Goal: Check status: Check status

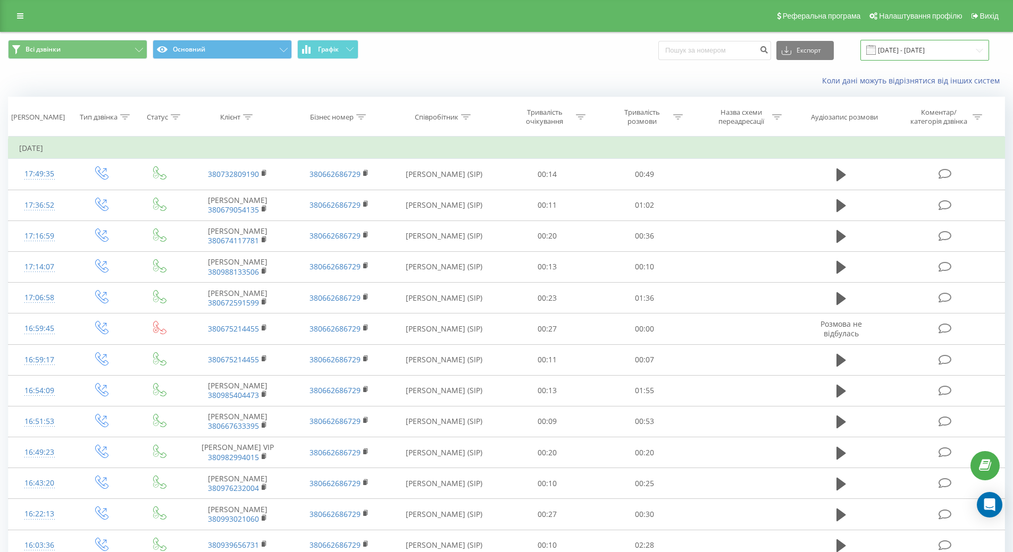
click at [900, 50] on input "09.11.2024 - 09.12.2024" at bounding box center [924, 50] width 129 height 21
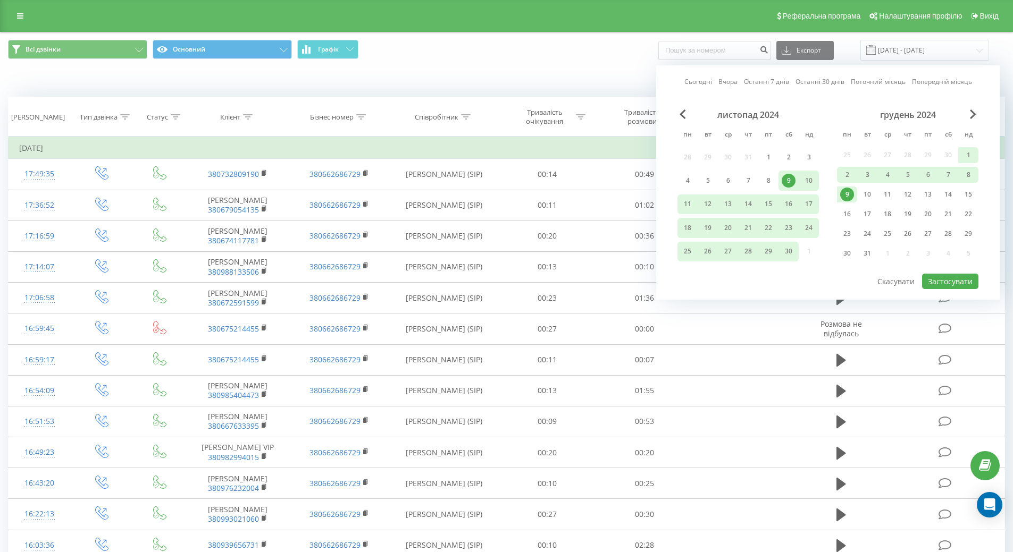
click at [968, 114] on div "грудень 2024" at bounding box center [907, 115] width 141 height 11
click at [971, 114] on span "Next Month" at bounding box center [973, 115] width 6 height 10
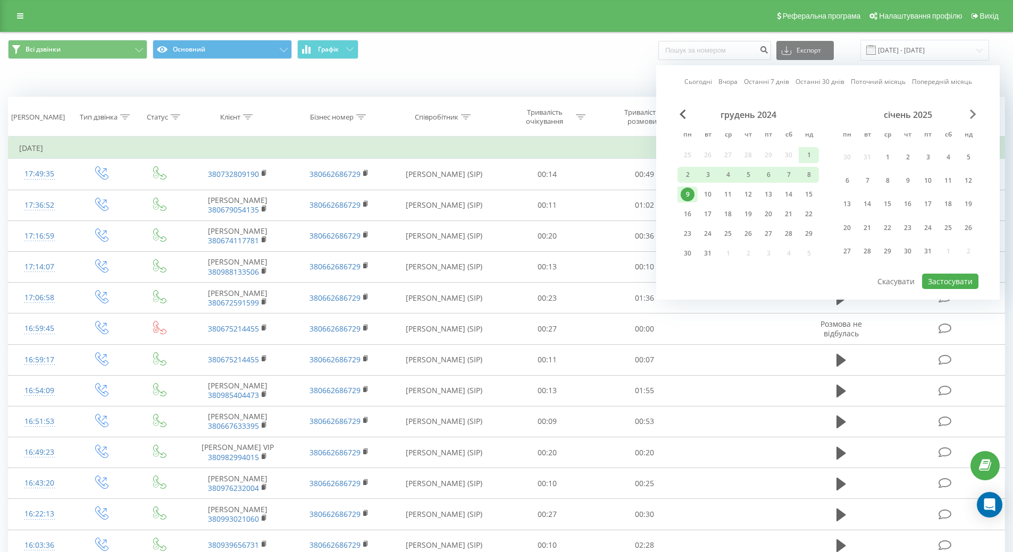
click at [971, 114] on span "Next Month" at bounding box center [973, 115] width 6 height 10
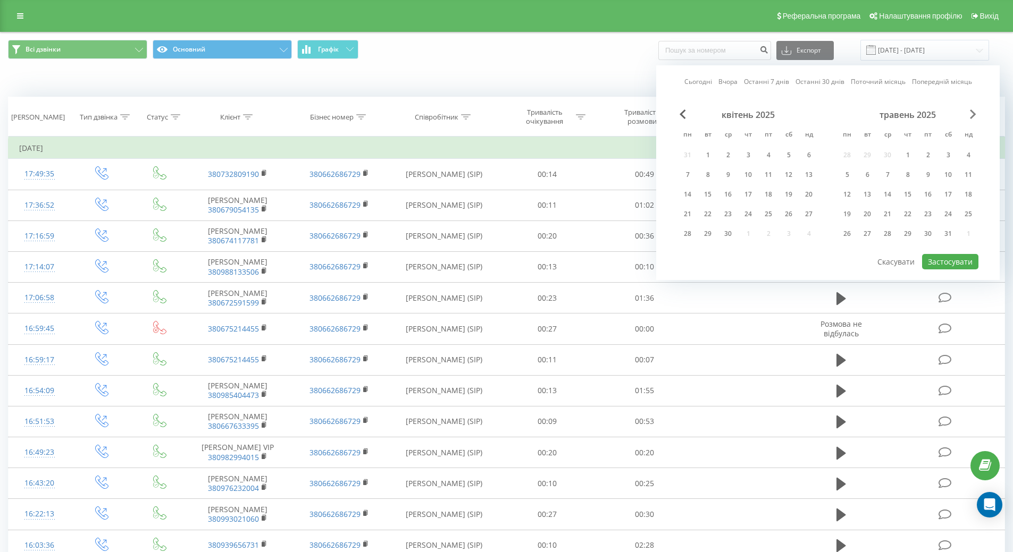
click at [971, 114] on span "Next Month" at bounding box center [973, 115] width 6 height 10
click at [886, 216] on div "20" at bounding box center [887, 214] width 14 height 14
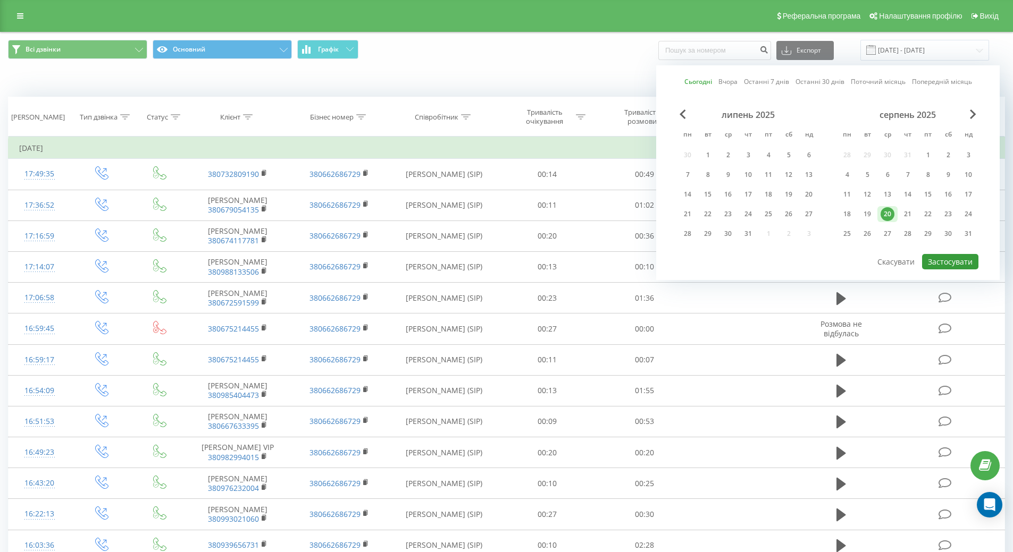
click at [943, 261] on button "Застосувати" at bounding box center [950, 261] width 56 height 15
type input "20.08.2025 - 20.08.2025"
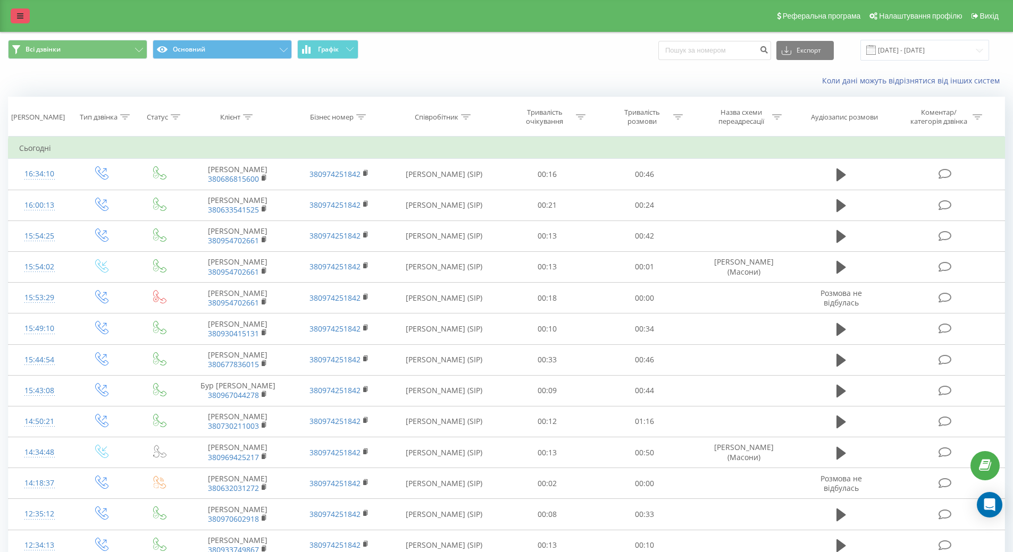
click at [22, 15] on link at bounding box center [20, 16] width 19 height 15
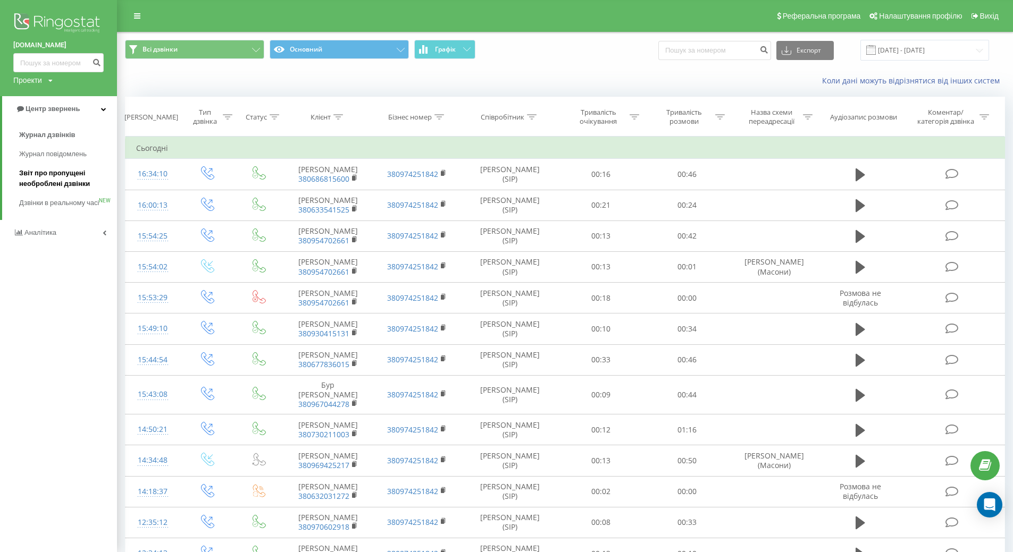
click at [28, 177] on span "Звіт про пропущені необроблені дзвінки" at bounding box center [65, 178] width 93 height 21
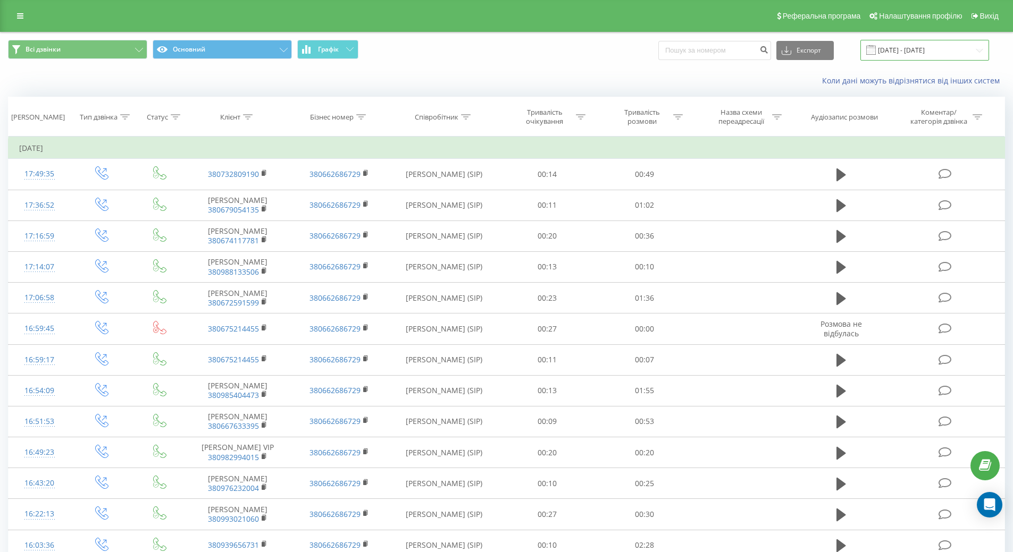
click at [913, 47] on input "09.11.2024 - 09.12.2024" at bounding box center [924, 50] width 129 height 21
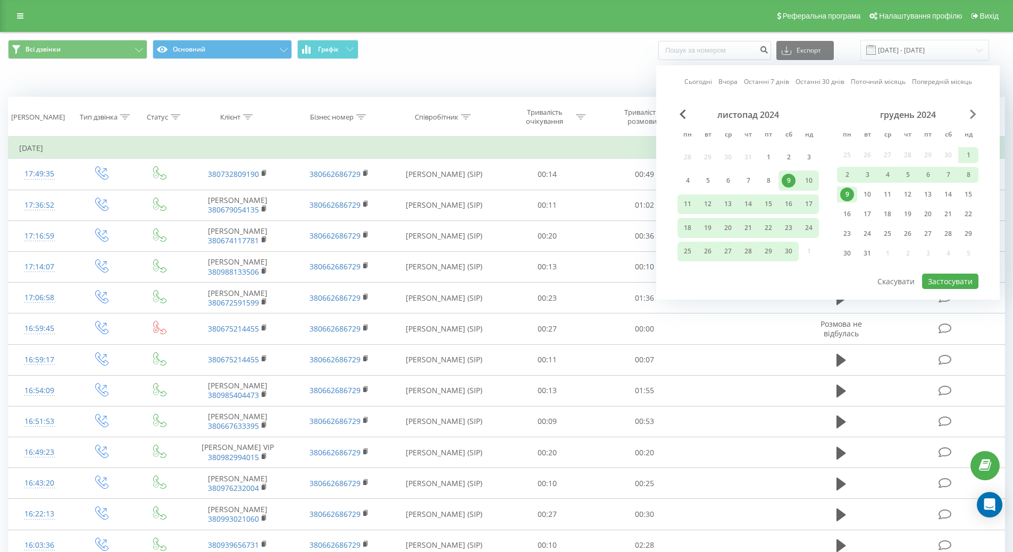
click at [971, 111] on span "Next Month" at bounding box center [973, 115] width 6 height 10
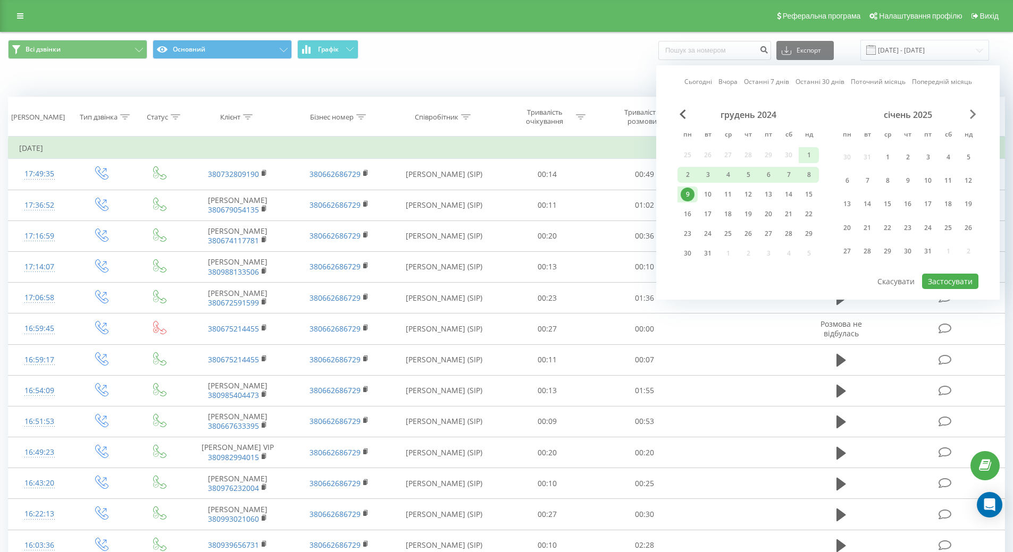
click at [971, 111] on span "Next Month" at bounding box center [973, 115] width 6 height 10
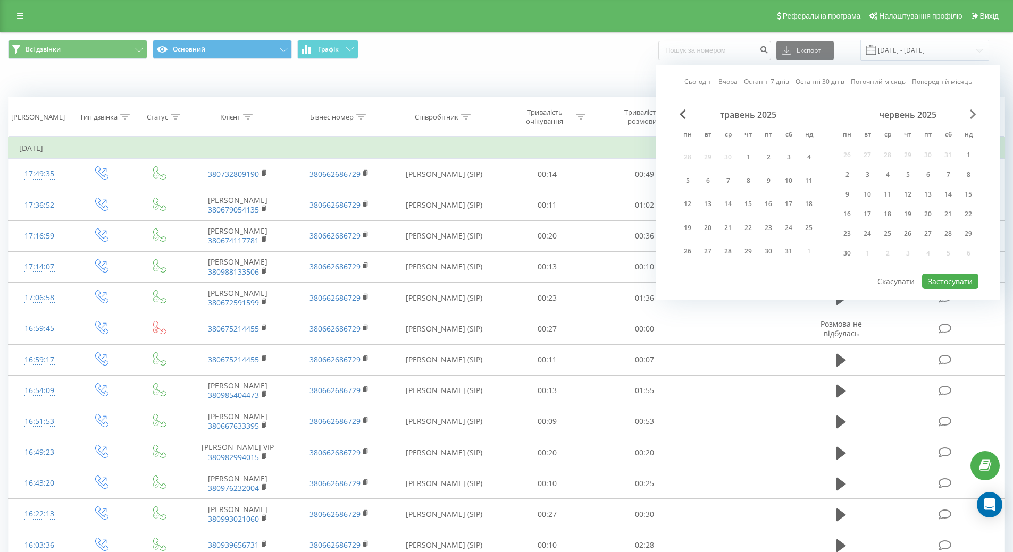
click at [971, 111] on span "Next Month" at bounding box center [973, 115] width 6 height 10
click at [891, 215] on div "20" at bounding box center [887, 214] width 14 height 14
click at [943, 261] on button "Застосувати" at bounding box center [950, 261] width 56 height 15
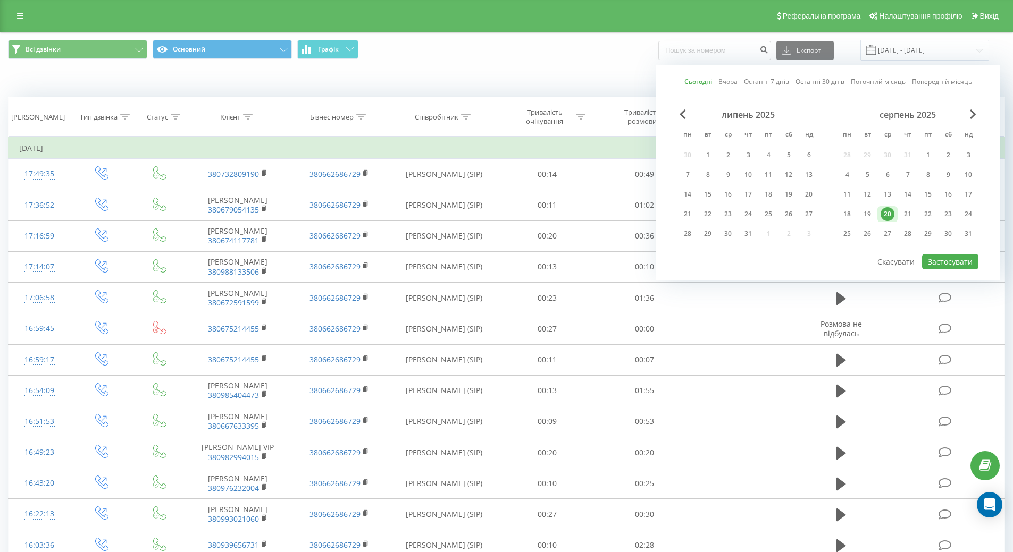
type input "20.08.2025 - 20.08.2025"
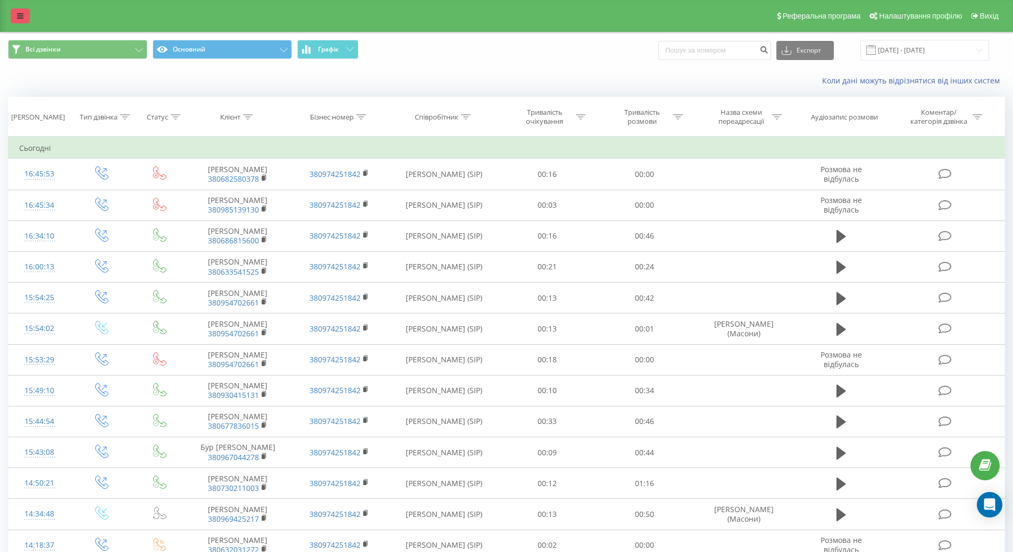
click at [15, 20] on link at bounding box center [20, 16] width 19 height 15
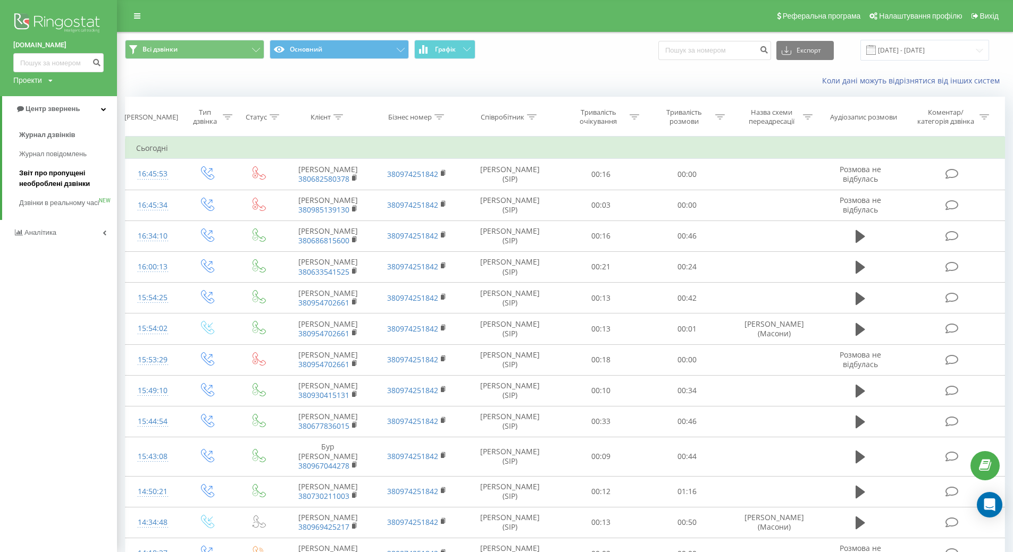
click at [43, 179] on span "Звіт про пропущені необроблені дзвінки" at bounding box center [65, 178] width 93 height 21
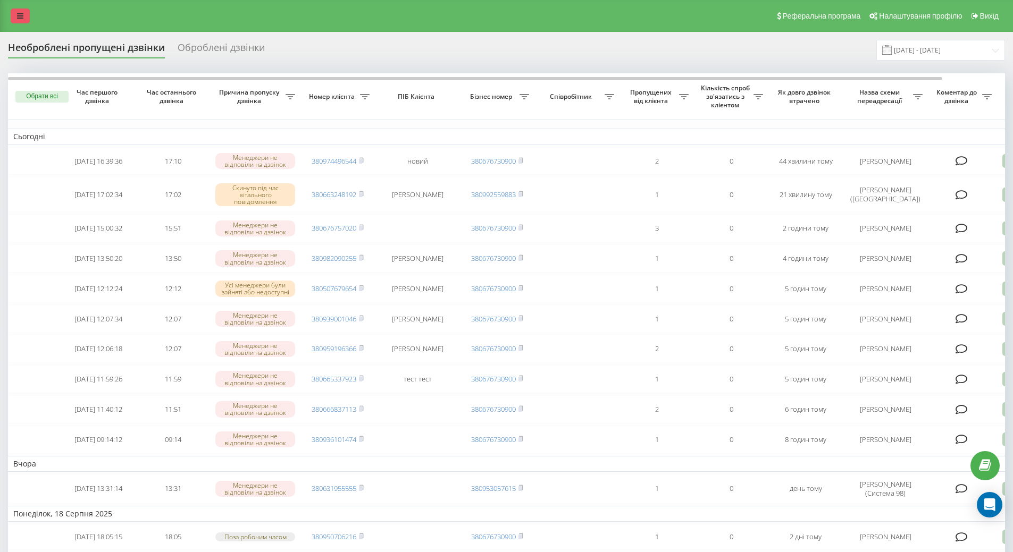
click at [20, 21] on link at bounding box center [20, 16] width 19 height 15
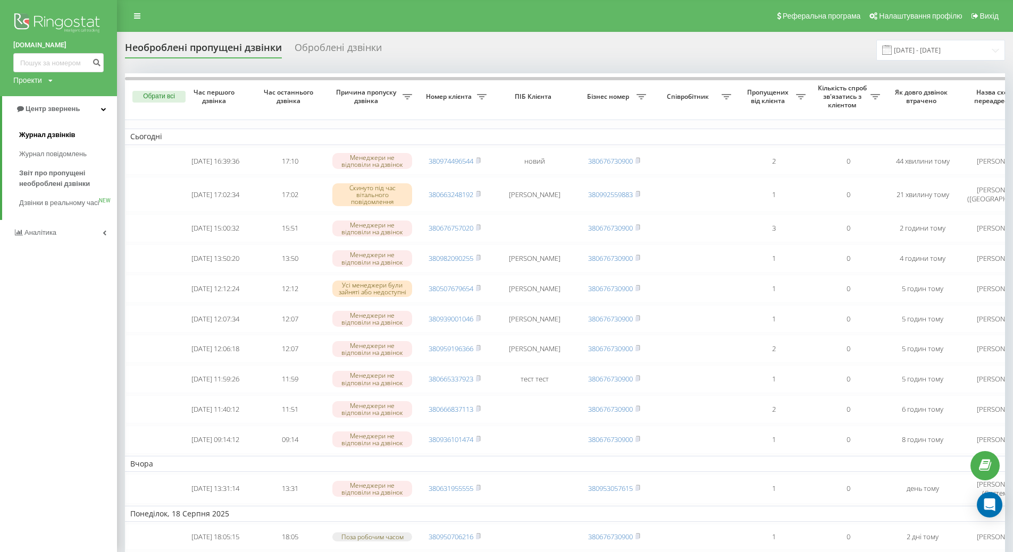
click at [35, 137] on span "Журнал дзвінків" at bounding box center [47, 135] width 56 height 11
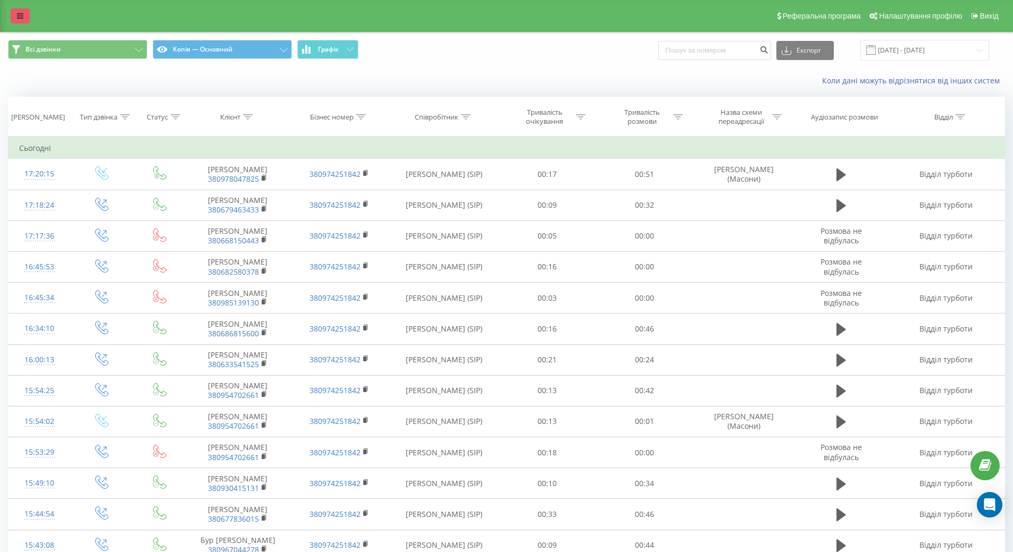
click at [18, 19] on icon at bounding box center [20, 15] width 6 height 7
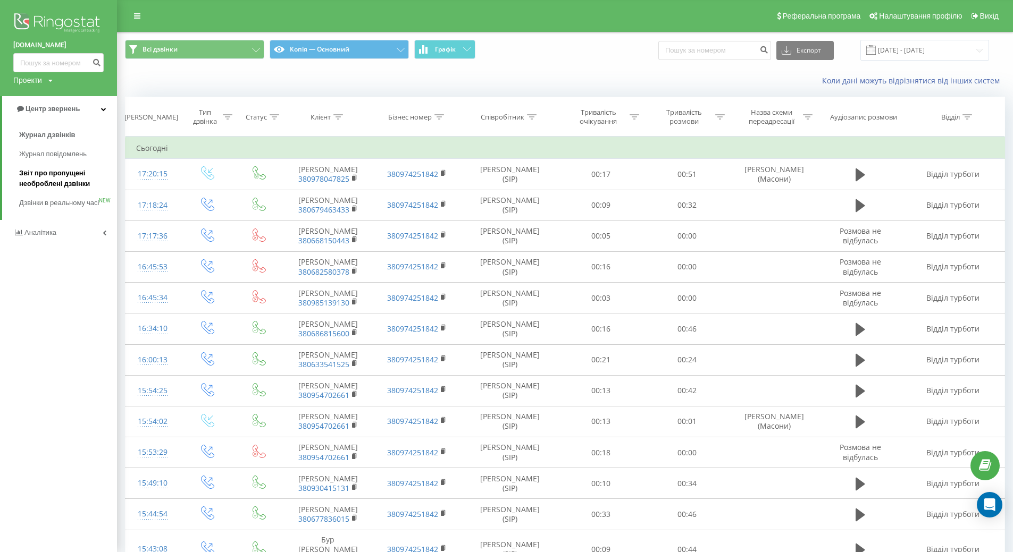
click at [44, 181] on span "Звіт про пропущені необроблені дзвінки" at bounding box center [65, 178] width 93 height 21
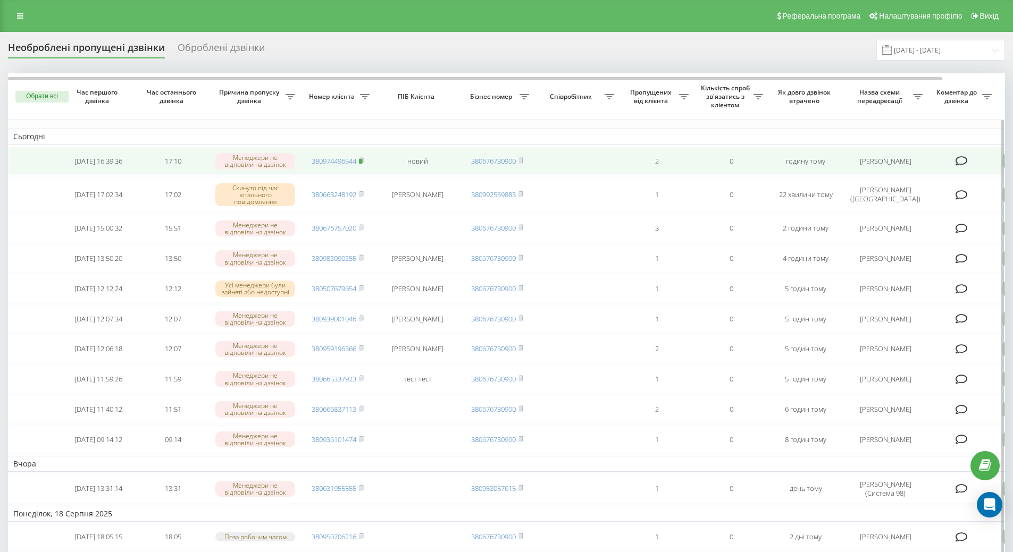
click at [362, 161] on rect at bounding box center [360, 161] width 3 height 5
